Goal: Navigation & Orientation: Find specific page/section

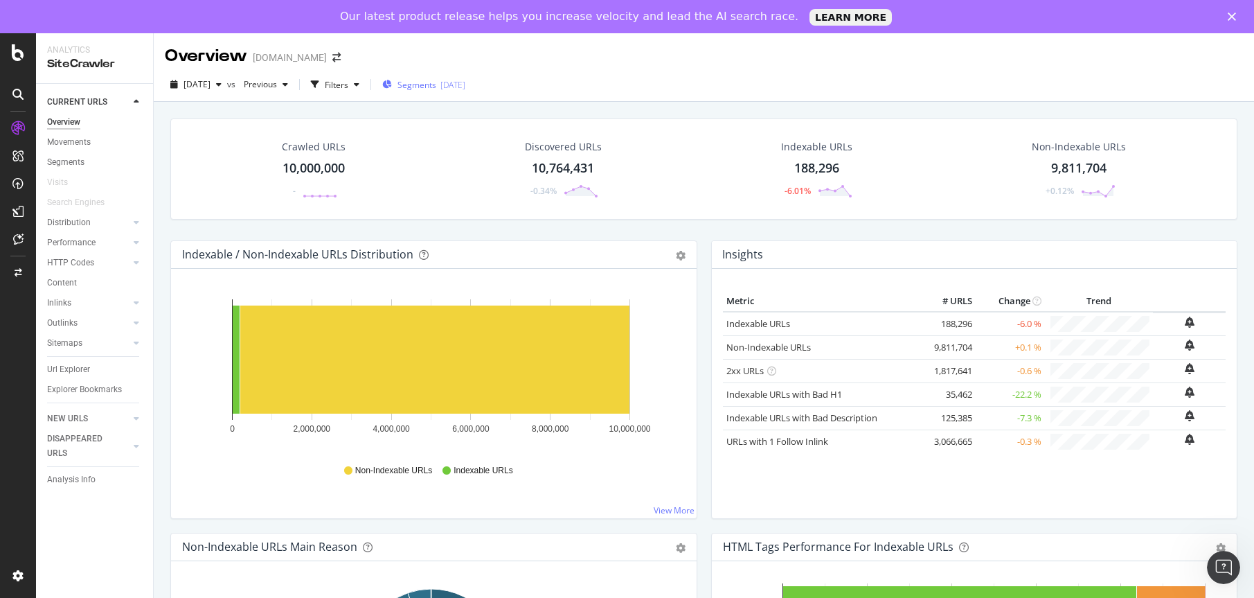
click at [436, 87] on span "Segments" at bounding box center [416, 85] width 39 height 12
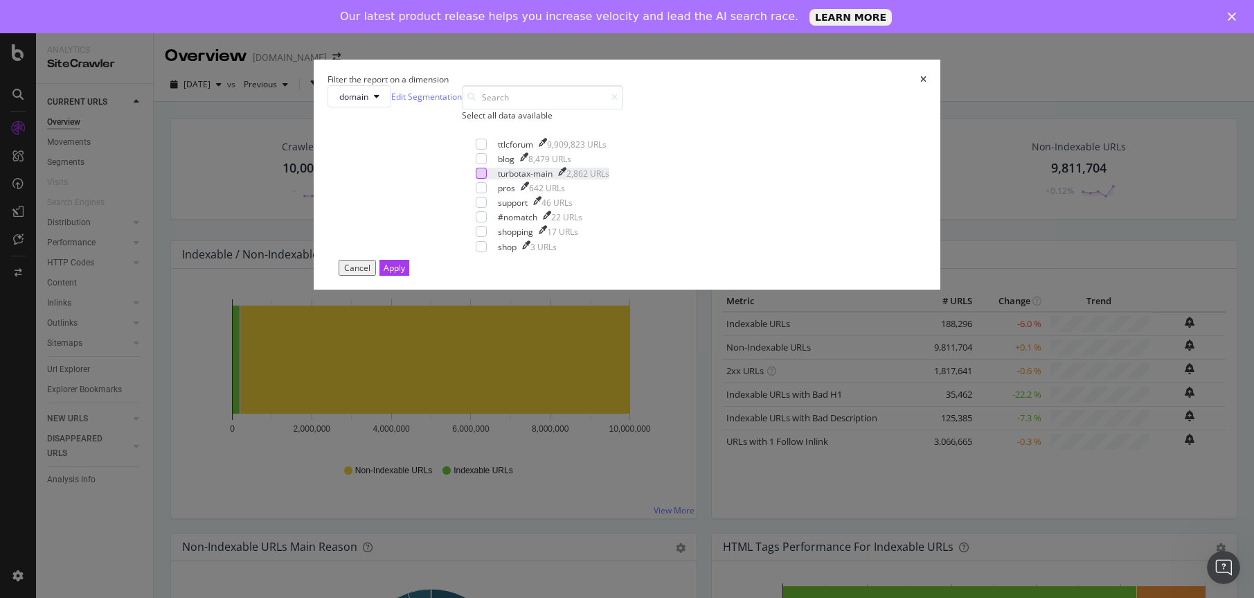
click at [487, 179] on div "modal" at bounding box center [481, 173] width 11 height 11
click at [405, 274] on div "Apply" at bounding box center [394, 268] width 21 height 12
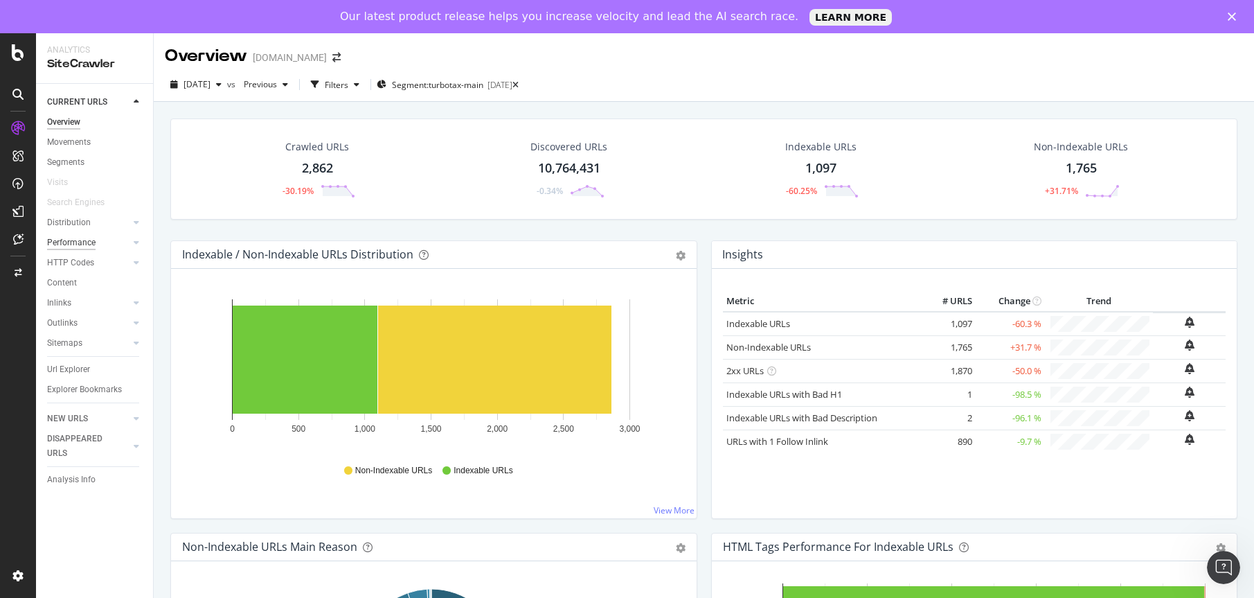
click at [89, 241] on div "Performance" at bounding box center [71, 242] width 48 height 15
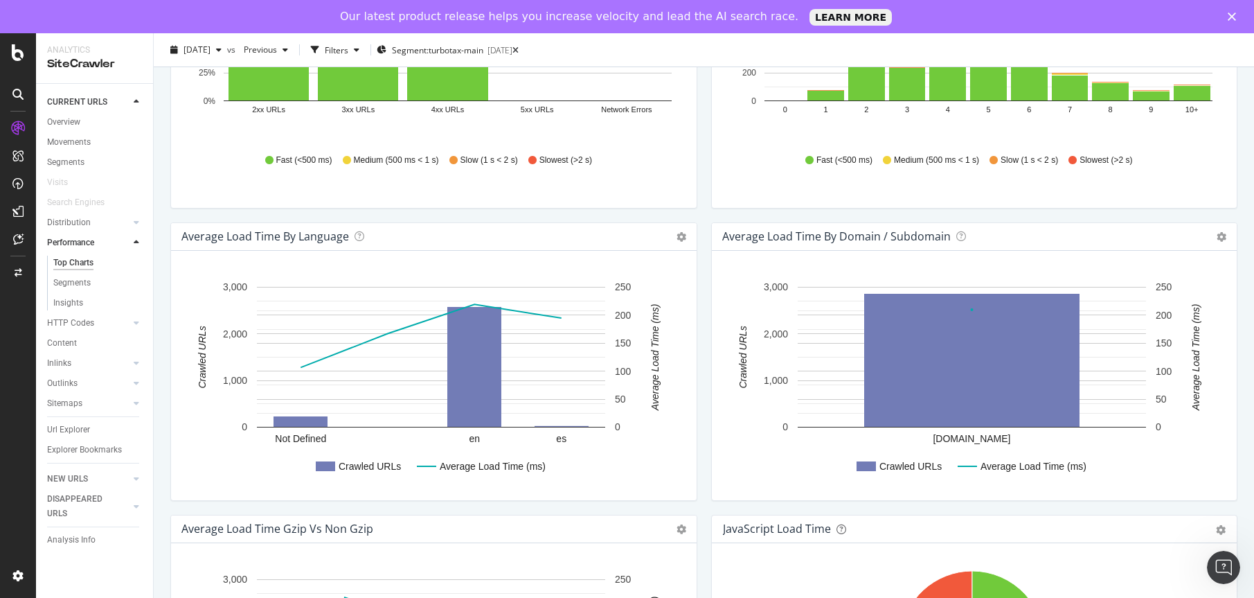
scroll to position [623, 0]
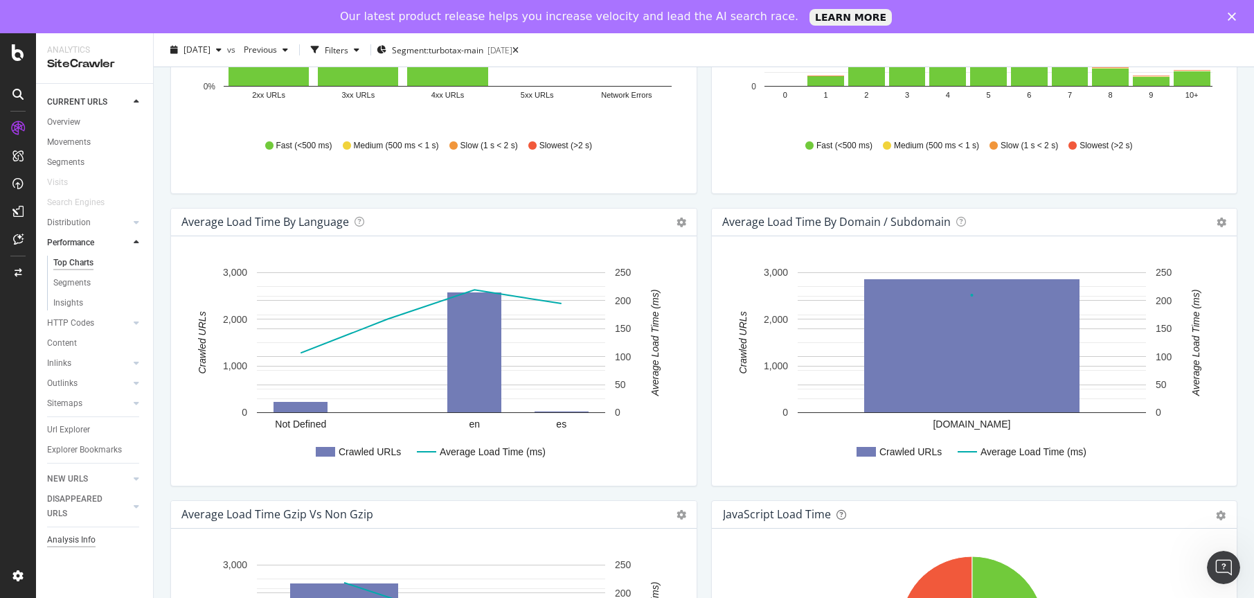
click at [69, 539] on div "Analysis Info" at bounding box center [71, 539] width 48 height 15
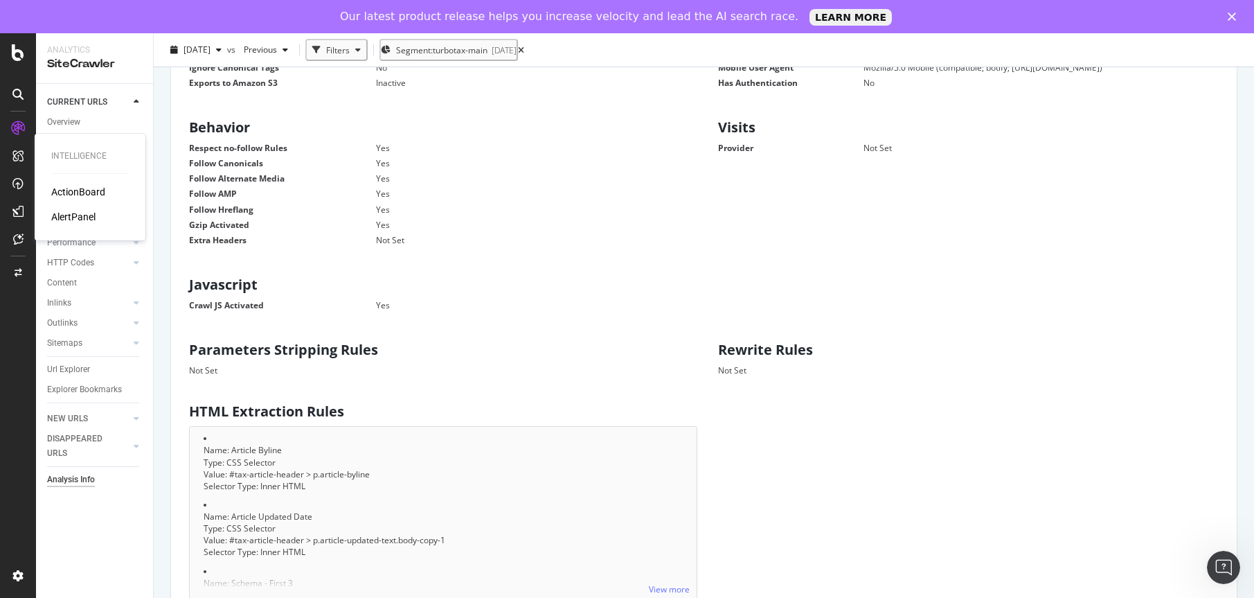
click at [75, 188] on div "ActionBoard" at bounding box center [78, 192] width 54 height 14
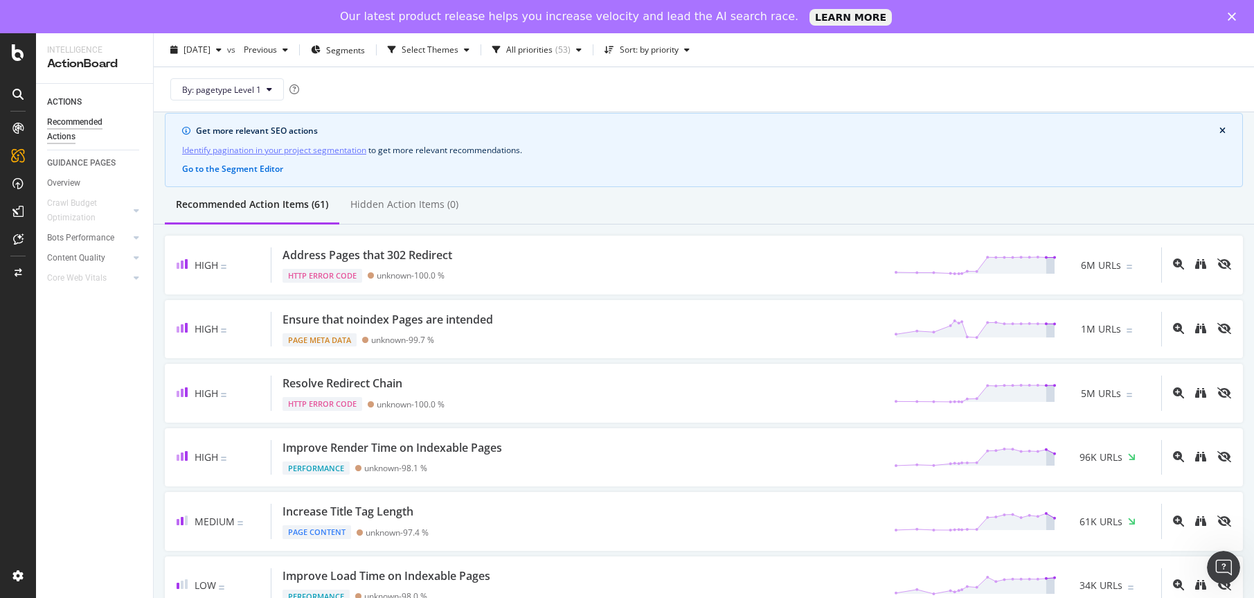
scroll to position [69, 0]
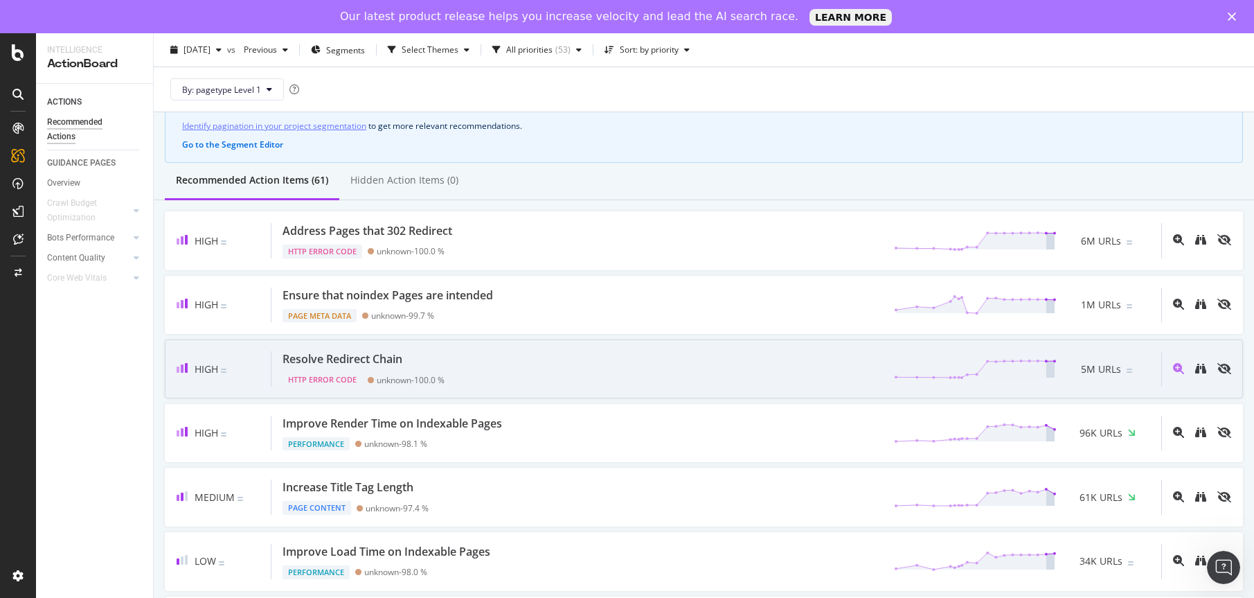
click at [370, 355] on div "Resolve Redirect Chain" at bounding box center [343, 359] width 120 height 16
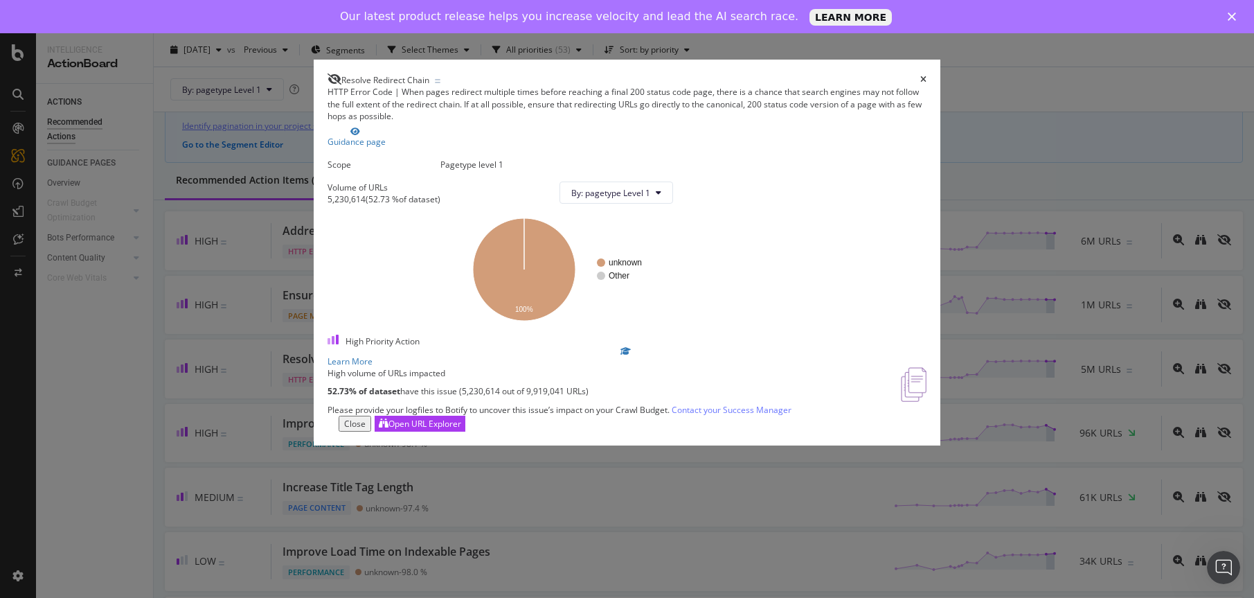
scroll to position [10, 0]
click at [575, 294] on icon "A chart." at bounding box center [524, 269] width 102 height 102
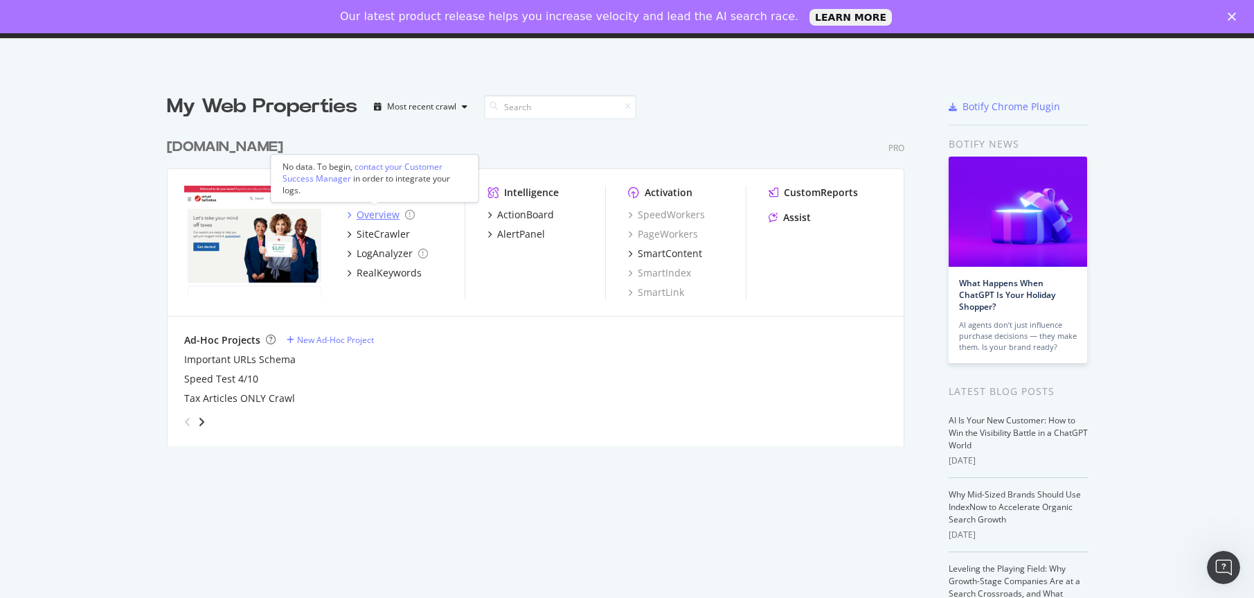
click at [376, 210] on div "Overview" at bounding box center [378, 215] width 43 height 14
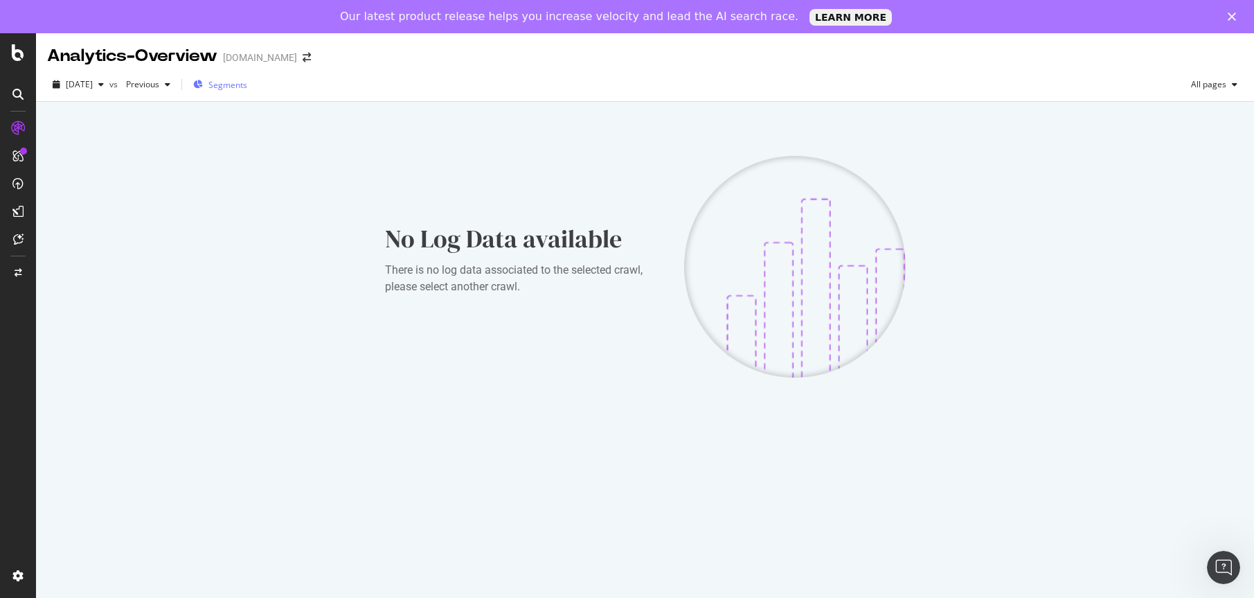
click at [247, 89] on span "Segments" at bounding box center [227, 85] width 39 height 12
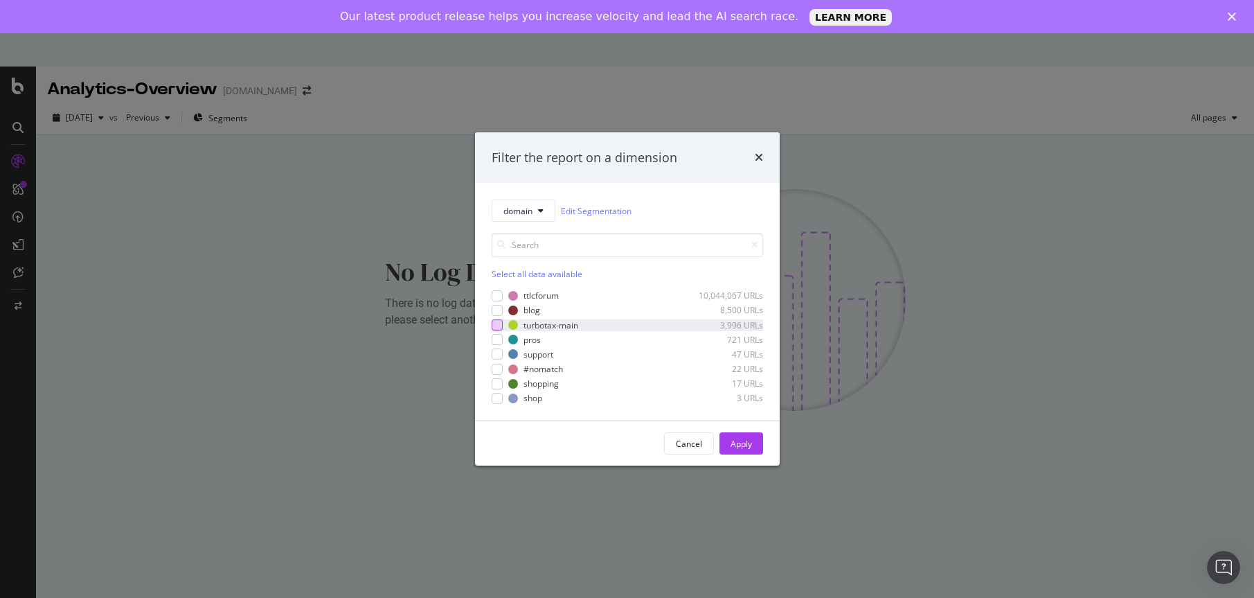
click at [496, 322] on div "modal" at bounding box center [497, 324] width 11 height 11
click at [746, 447] on div "Apply" at bounding box center [741, 444] width 21 height 12
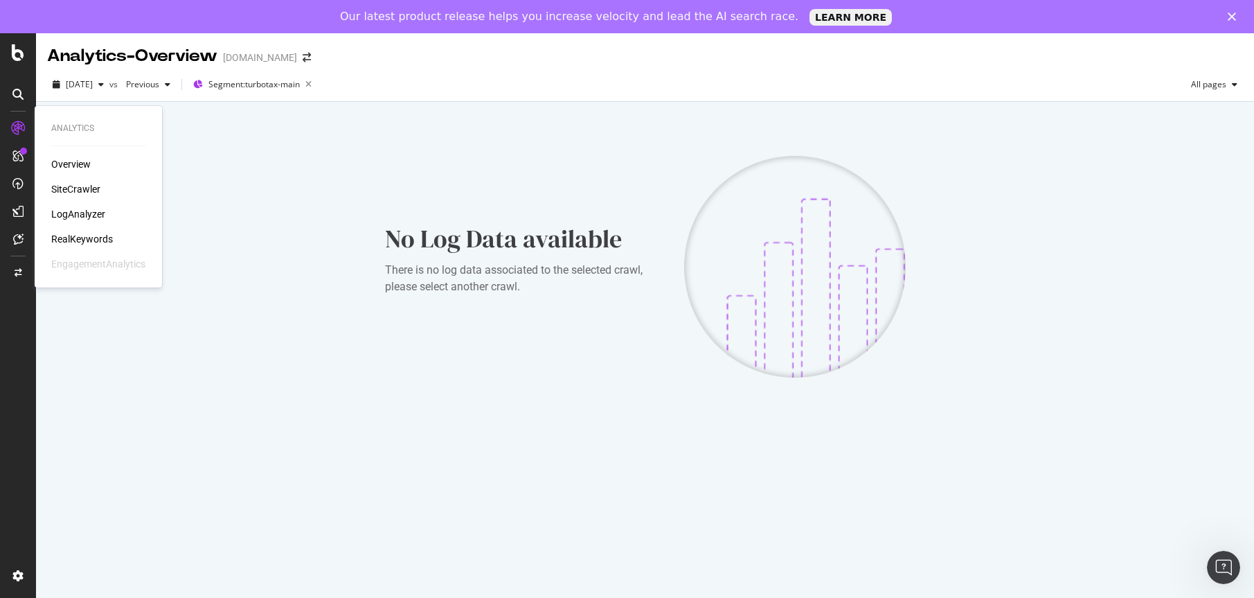
click at [89, 190] on div "SiteCrawler" at bounding box center [75, 189] width 49 height 14
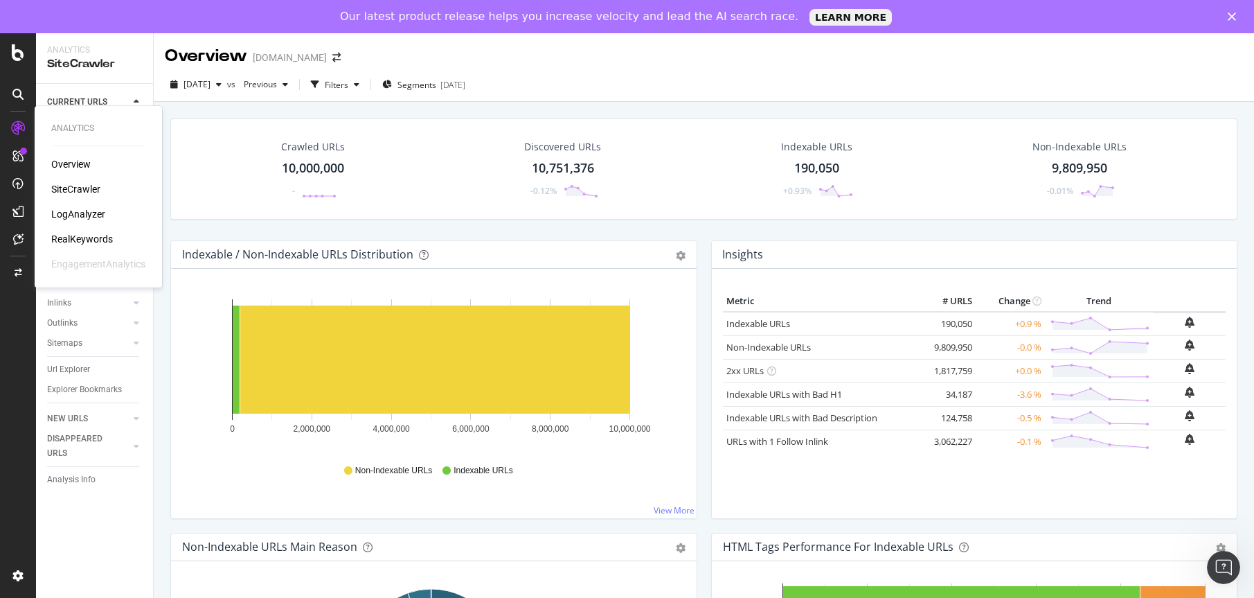
click at [87, 210] on div "LogAnalyzer" at bounding box center [78, 214] width 54 height 14
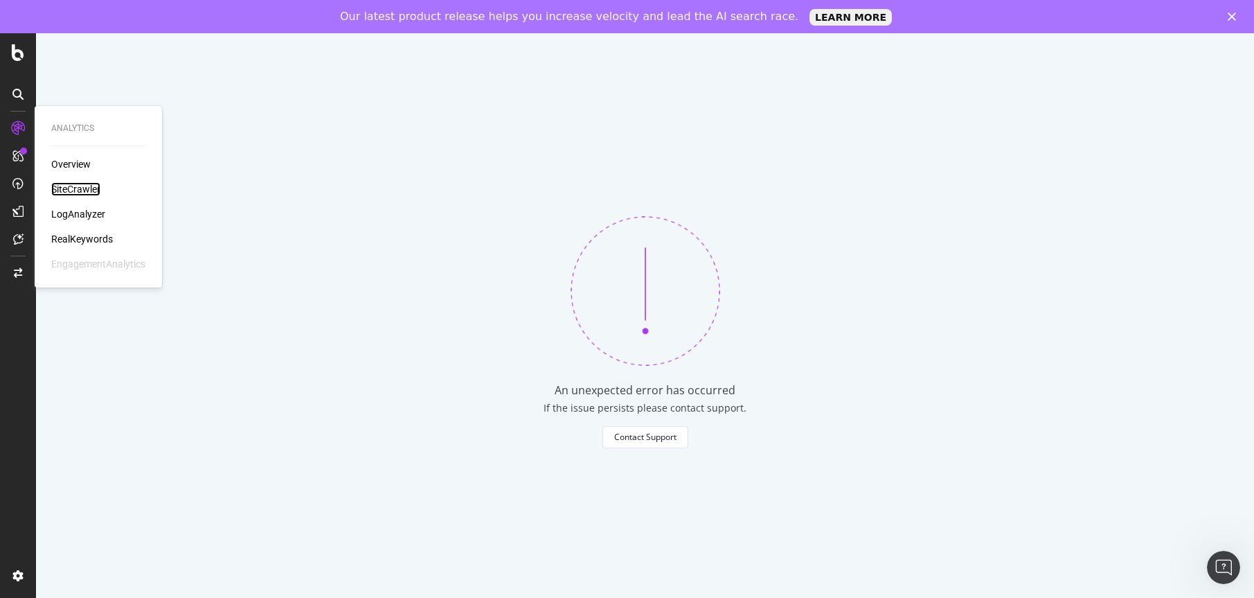
click at [69, 186] on div "SiteCrawler" at bounding box center [75, 189] width 49 height 14
